Goal: Navigation & Orientation: Understand site structure

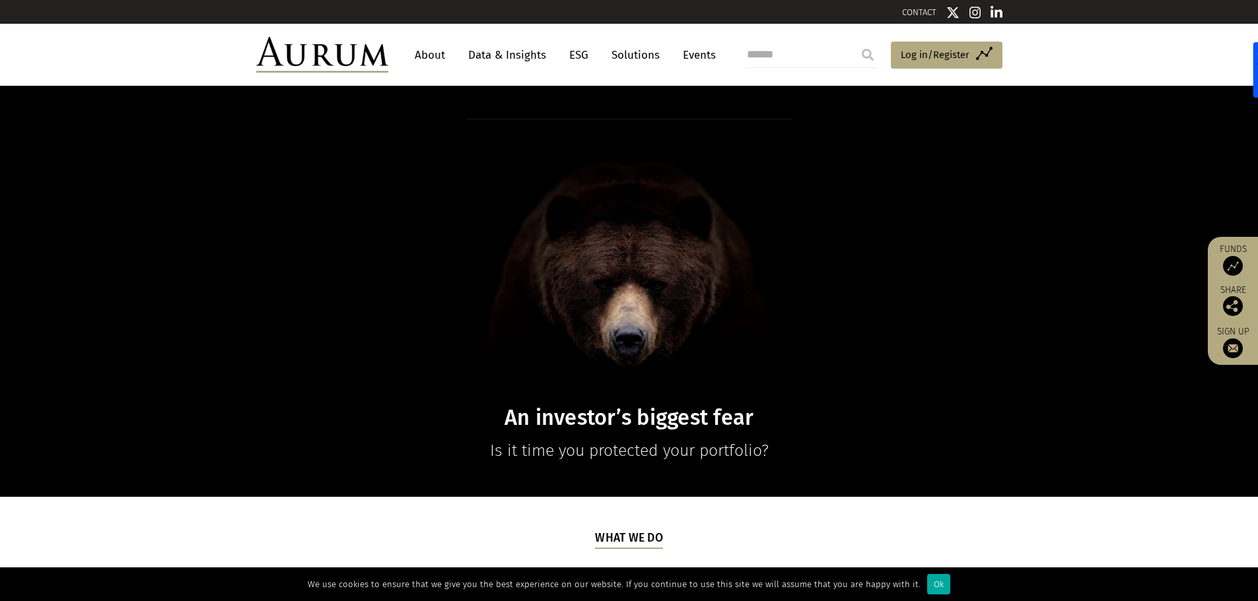
click at [425, 55] on link "About" at bounding box center [430, 55] width 44 height 24
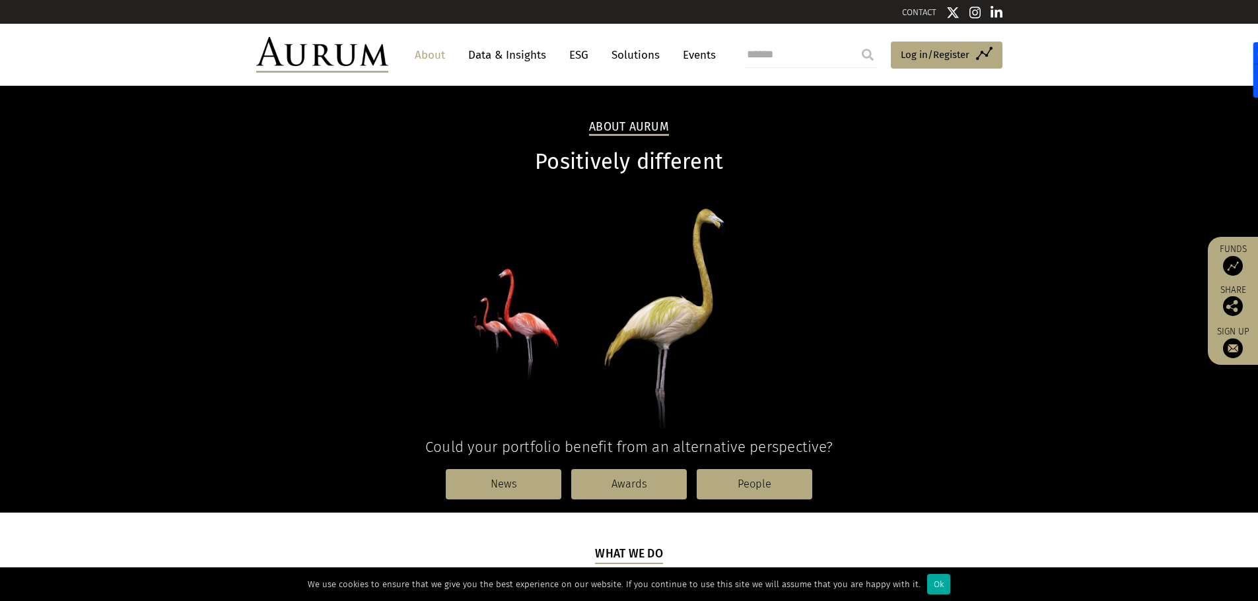
click at [520, 41] on nav "About Data & Insights ESG Solutions Events" at bounding box center [561, 55] width 347 height 36
click at [522, 43] on link "Data & Insights" at bounding box center [506, 55] width 91 height 24
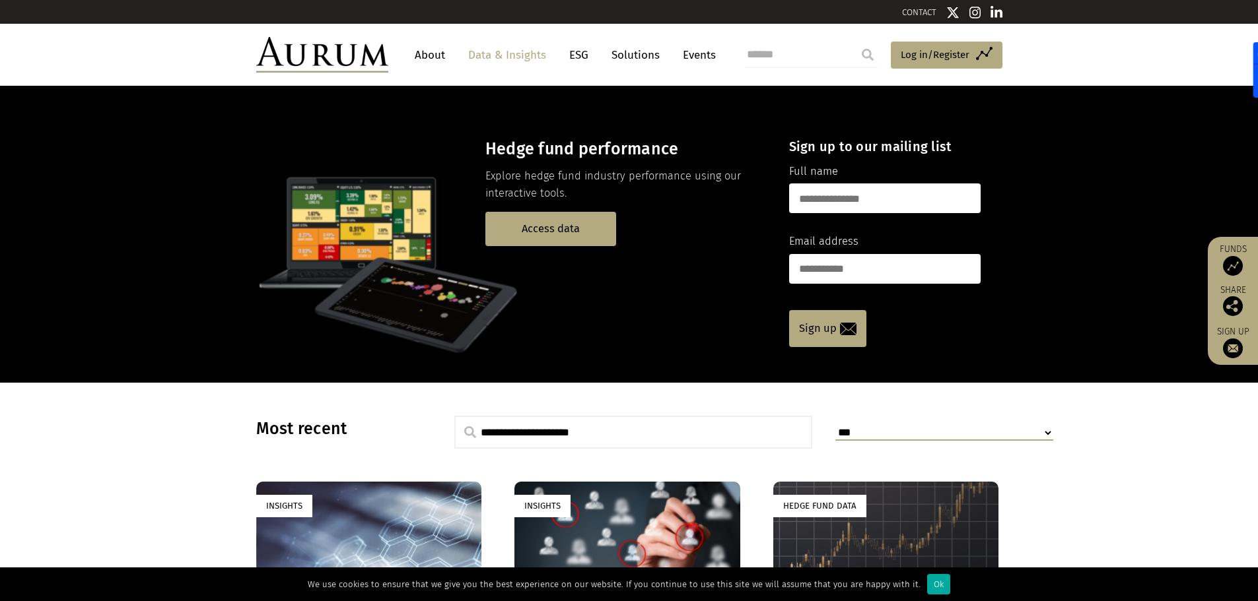
click at [625, 59] on link "Solutions" at bounding box center [635, 55] width 61 height 24
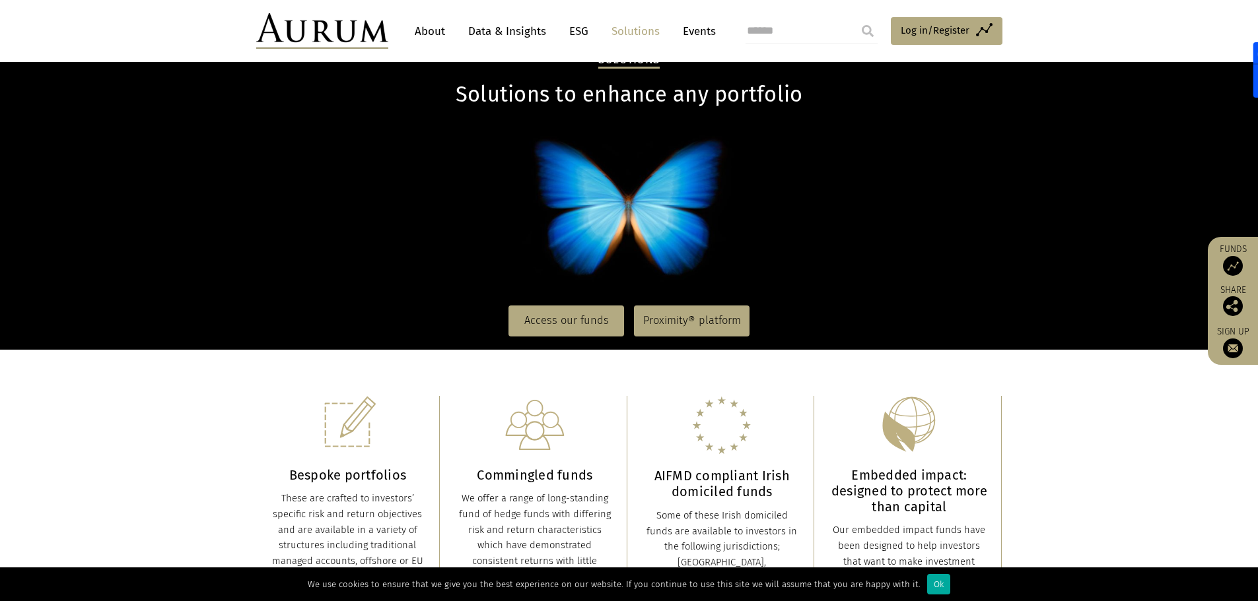
scroll to position [132, 0]
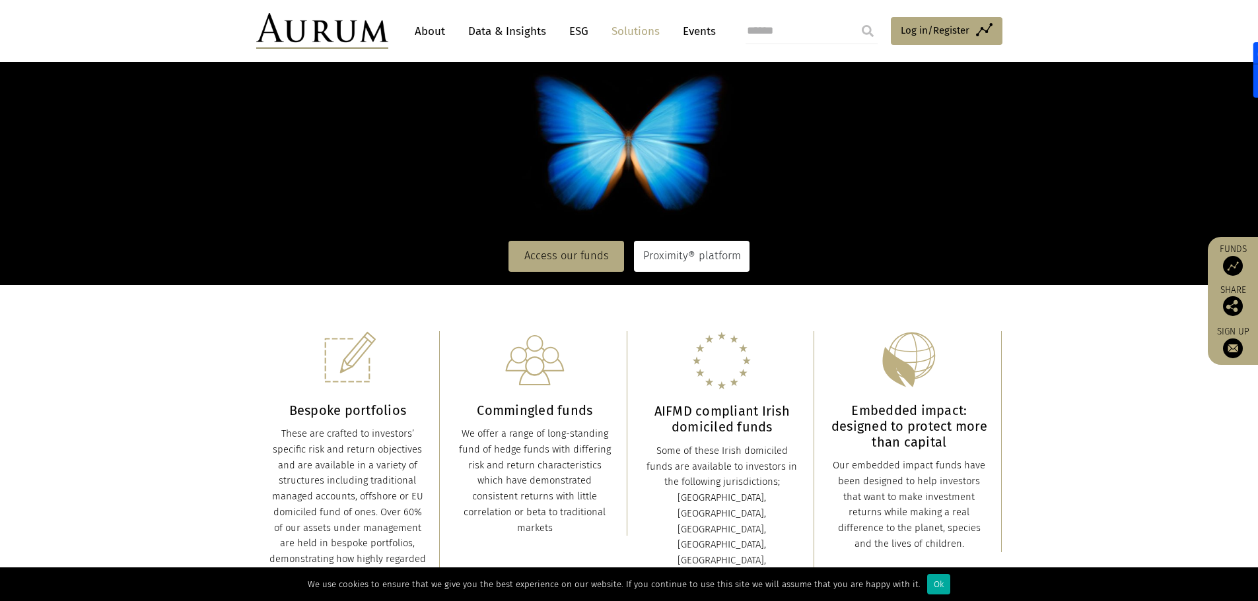
click at [703, 259] on link "Proximity® platform" at bounding box center [692, 256] width 116 height 30
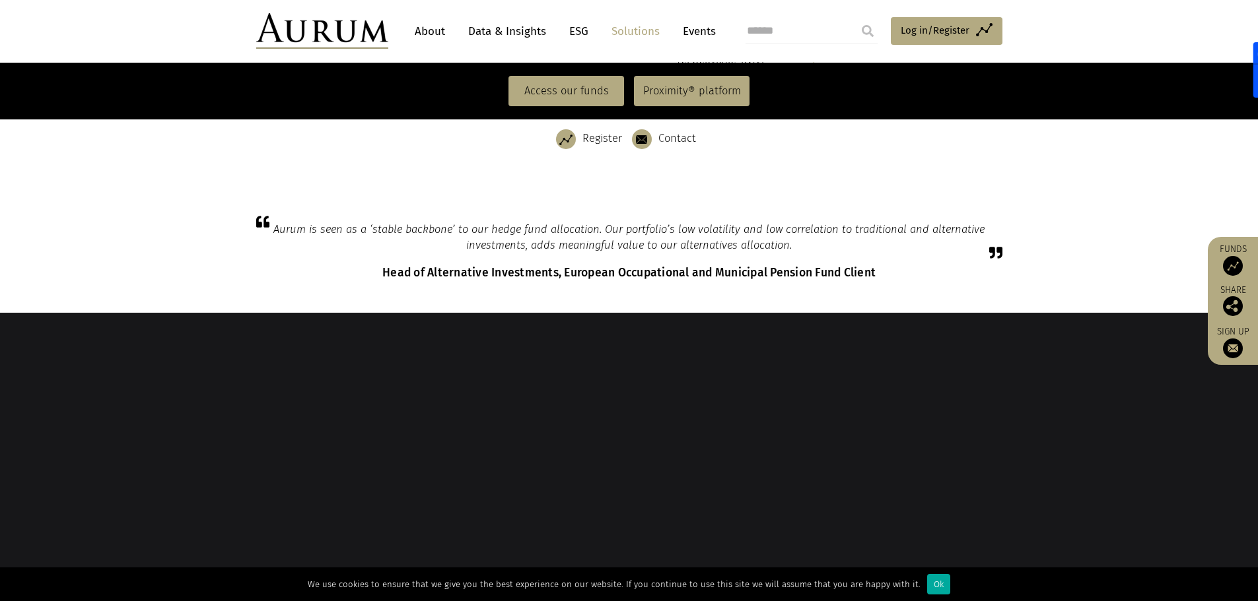
scroll to position [902, 0]
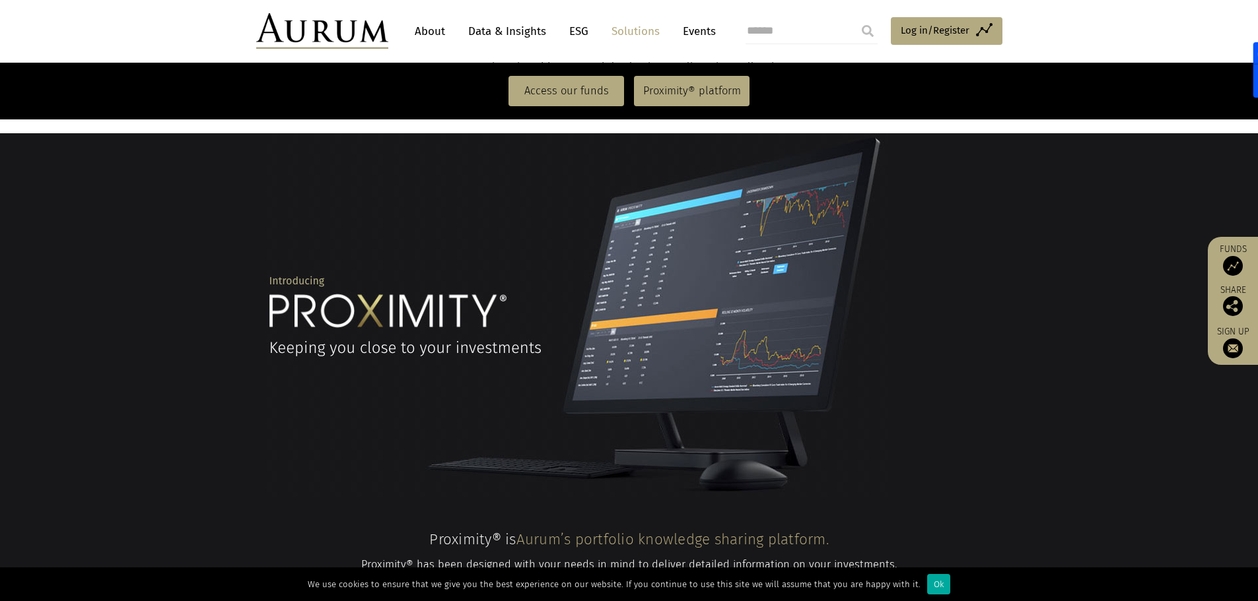
click at [524, 32] on link "Data & Insights" at bounding box center [506, 31] width 91 height 24
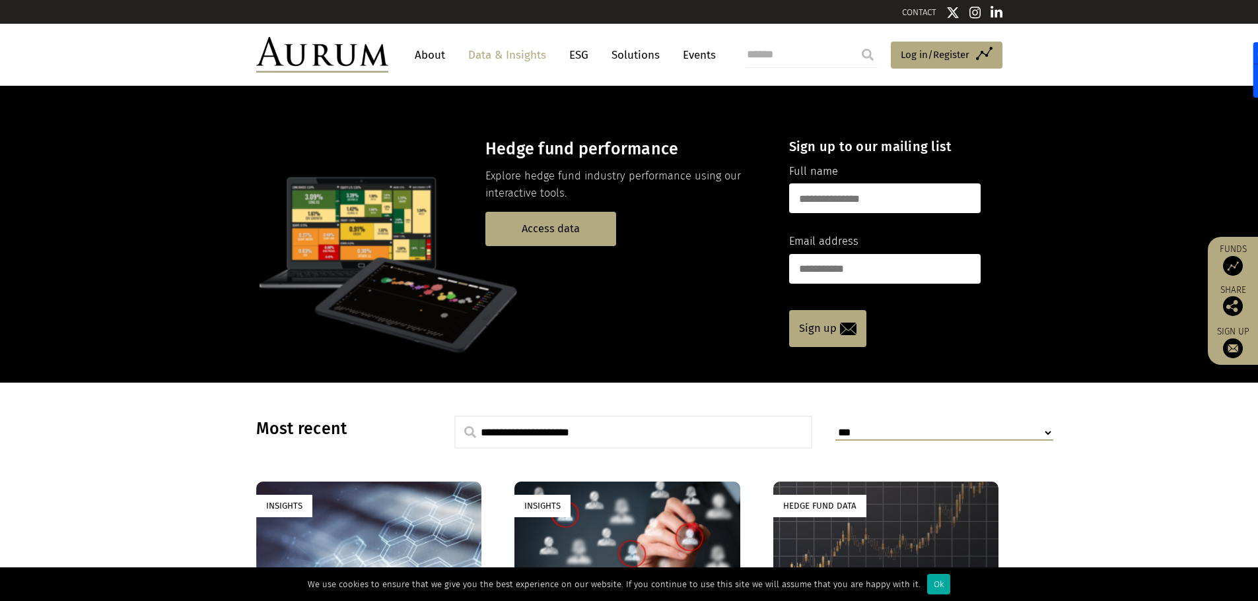
click at [432, 53] on link "About" at bounding box center [430, 55] width 44 height 24
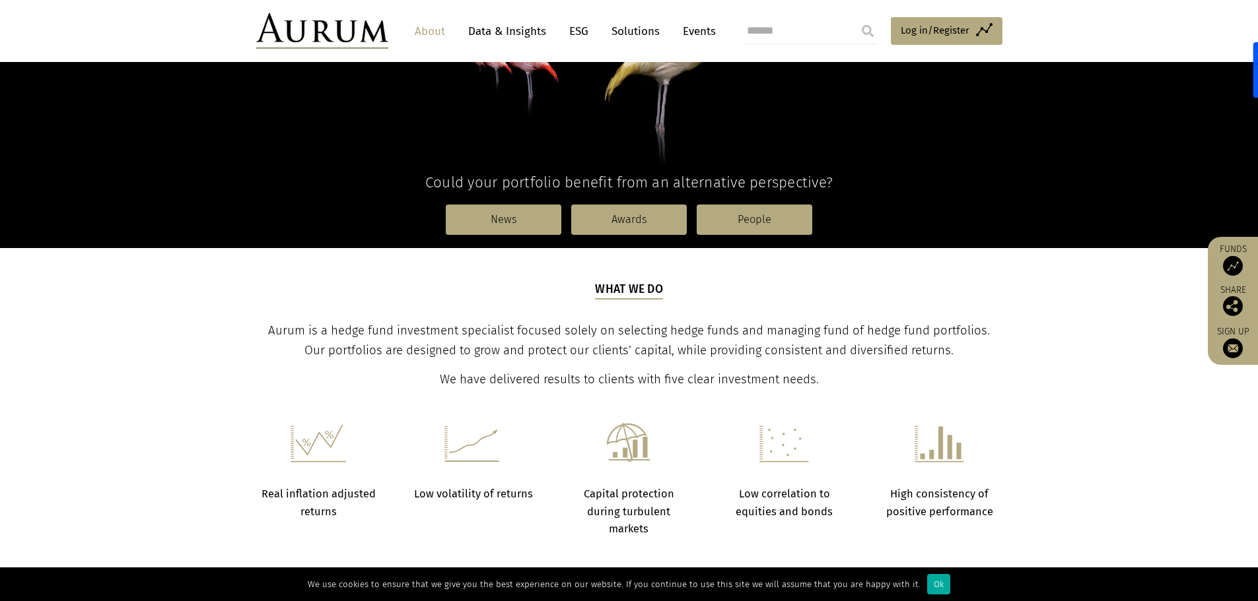
scroll to position [264, 0]
click at [778, 224] on link "People" at bounding box center [755, 220] width 116 height 30
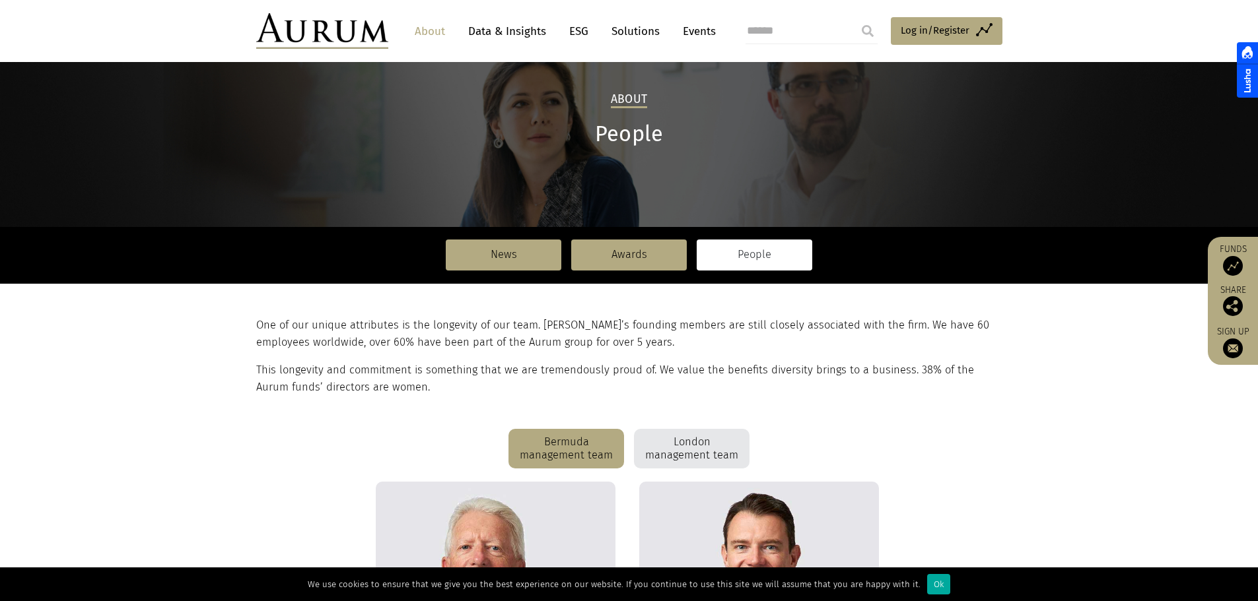
scroll to position [198, 0]
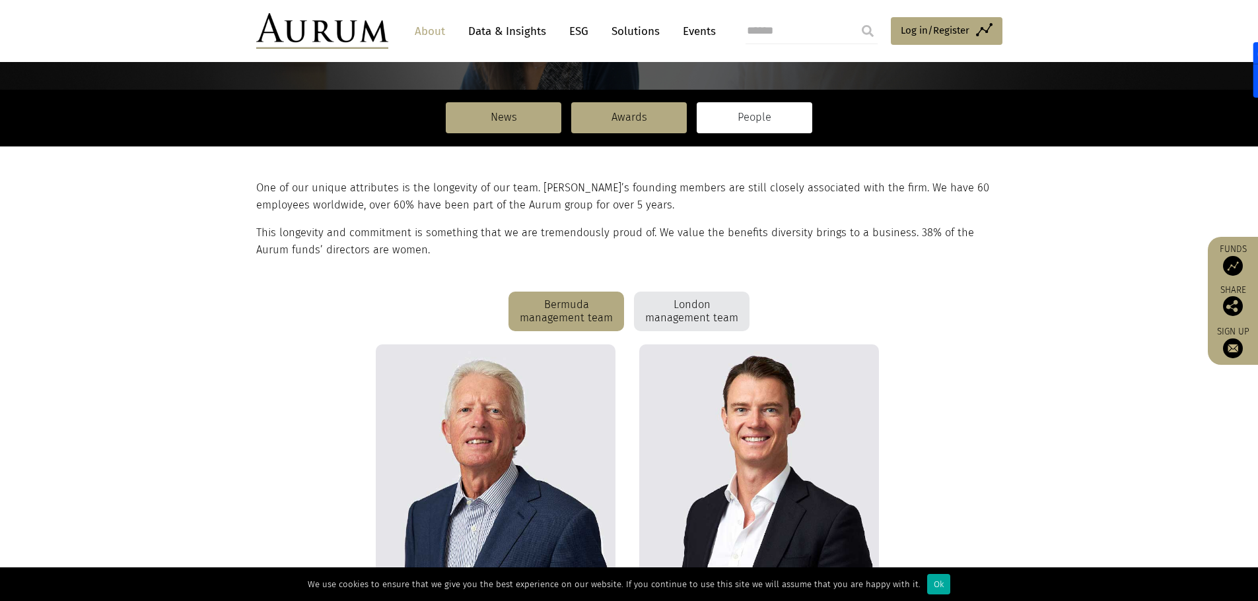
click at [695, 307] on div "London management team" at bounding box center [692, 312] width 116 height 40
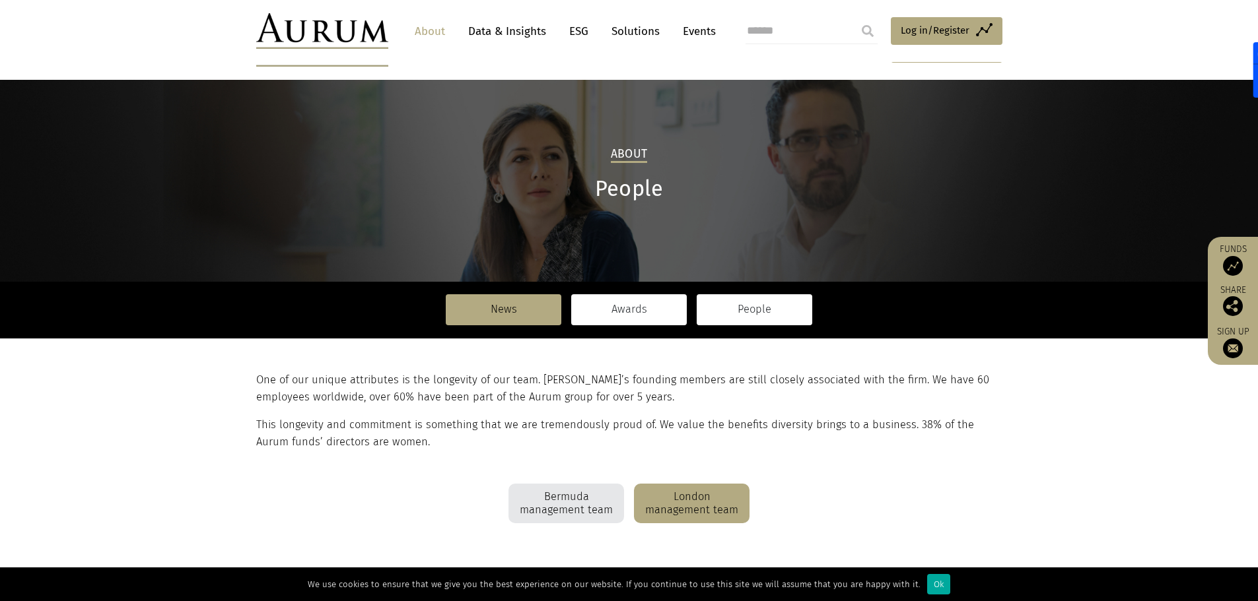
scroll to position [0, 0]
